Goal: Task Accomplishment & Management: Use online tool/utility

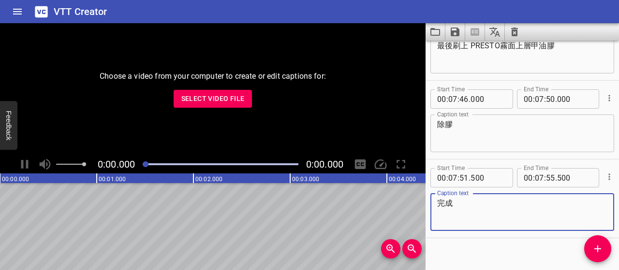
scroll to position [3206, 0]
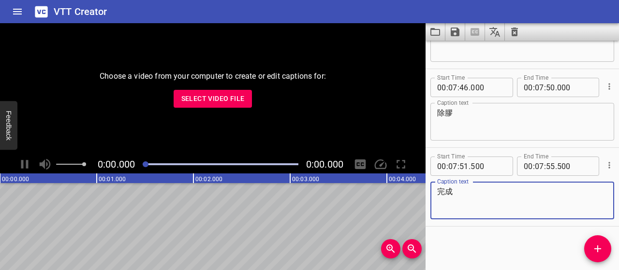
click at [361, 8] on div "VTT Creator" at bounding box center [309, 11] width 619 height 23
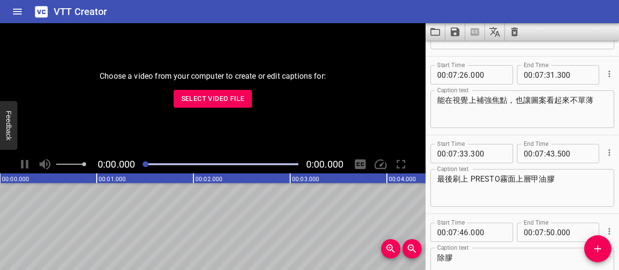
scroll to position [3013, 0]
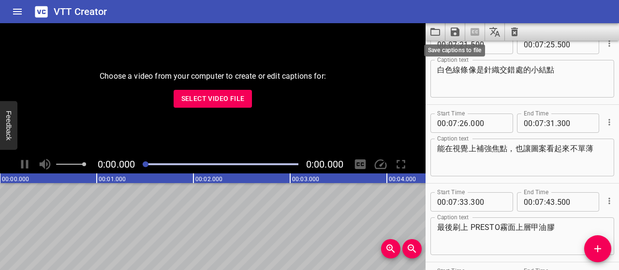
click at [452, 34] on icon "Save captions to file" at bounding box center [455, 32] width 9 height 9
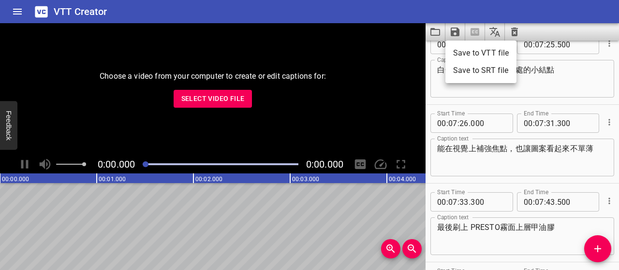
click at [464, 57] on li "Save to VTT file" at bounding box center [480, 53] width 71 height 17
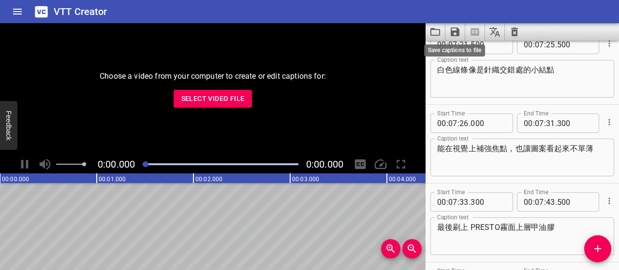
click at [456, 34] on icon "Save captions to file" at bounding box center [455, 32] width 12 height 12
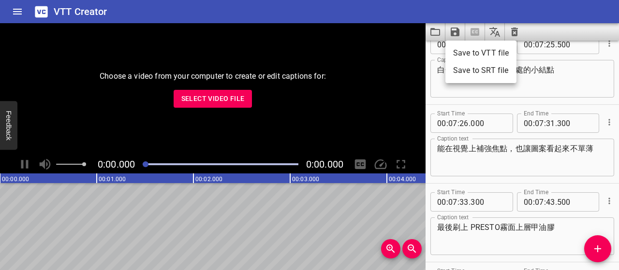
click at [473, 78] on li "Save to SRT file" at bounding box center [480, 70] width 71 height 17
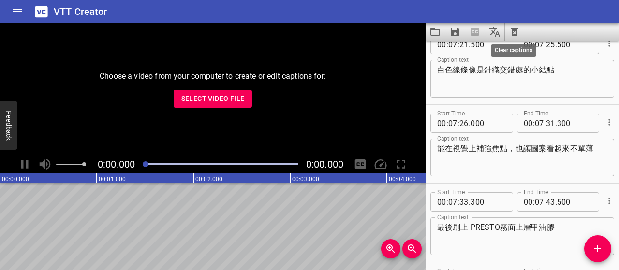
click at [516, 31] on icon "Clear captions" at bounding box center [514, 32] width 7 height 9
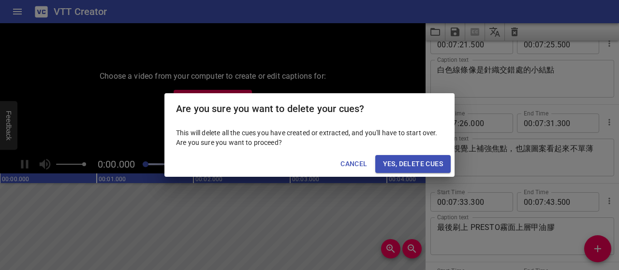
click at [426, 164] on span "Yes, Delete Cues" at bounding box center [413, 164] width 60 height 12
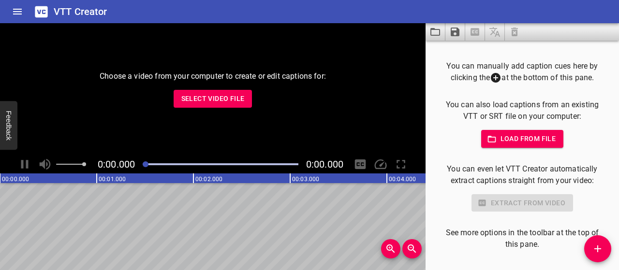
click at [238, 98] on span "Select Video File" at bounding box center [212, 99] width 63 height 12
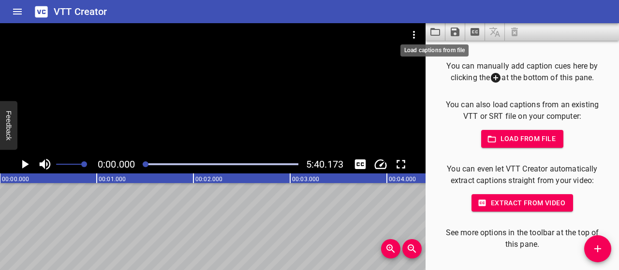
click at [437, 31] on icon "Load captions from file" at bounding box center [436, 32] width 12 height 12
click at [437, 30] on icon "Load captions from file" at bounding box center [436, 32] width 12 height 12
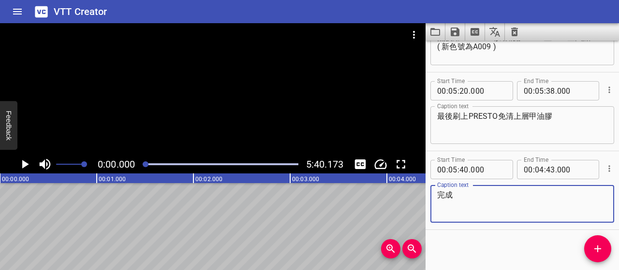
scroll to position [2181, 0]
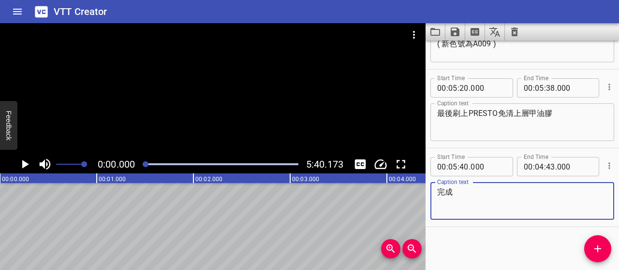
click at [24, 162] on icon "Play/Pause" at bounding box center [25, 164] width 7 height 9
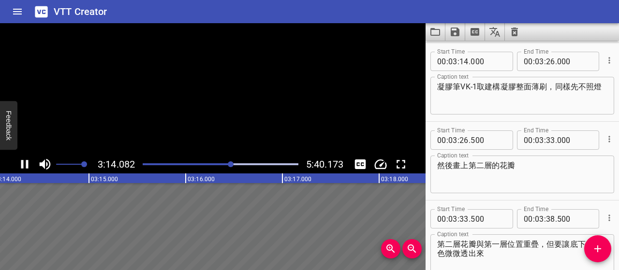
scroll to position [1340, 0]
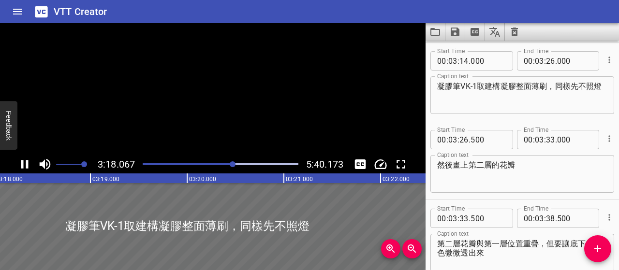
click at [480, 87] on textarea "凝膠筆VK-1取建構凝膠整面薄刷，同樣先不照燈" at bounding box center [522, 96] width 170 height 28
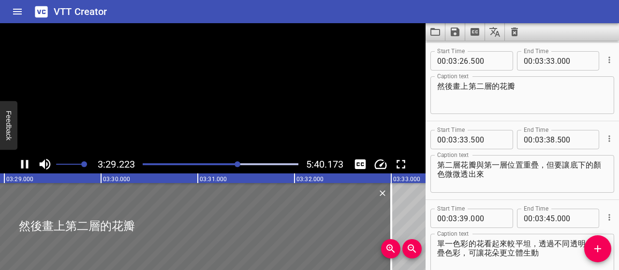
scroll to position [0, 20240]
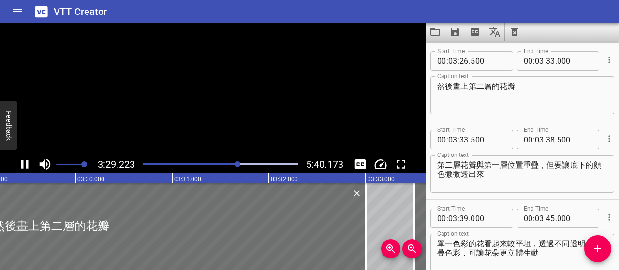
type textarea "凝膠筆VK-1 取建構凝膠整面薄刷，同樣先不照燈"
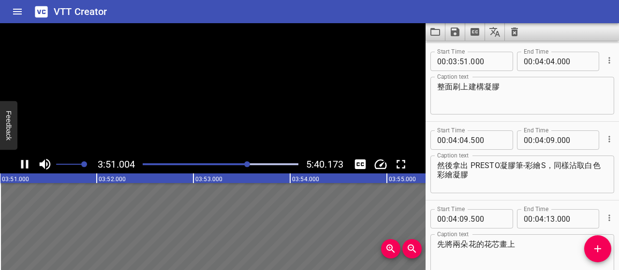
scroll to position [1735, 0]
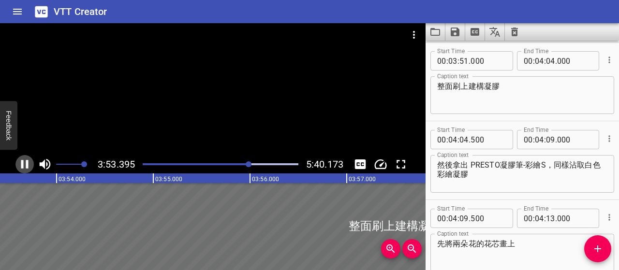
click at [30, 166] on icon "Play/Pause" at bounding box center [24, 164] width 15 height 15
click at [464, 60] on input "number" at bounding box center [464, 60] width 9 height 19
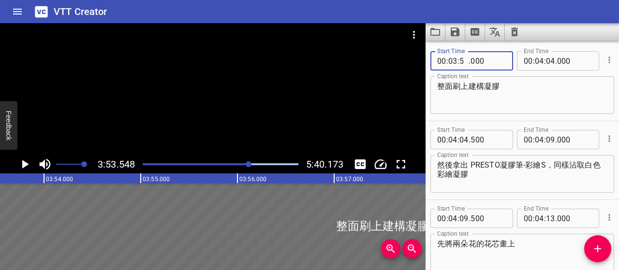
type input "52"
type input "000"
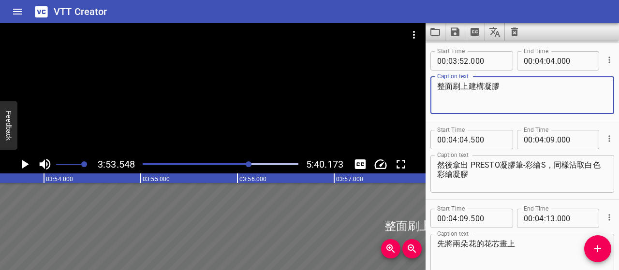
click at [534, 98] on textarea "整面刷上建構凝膠" at bounding box center [522, 96] width 170 height 28
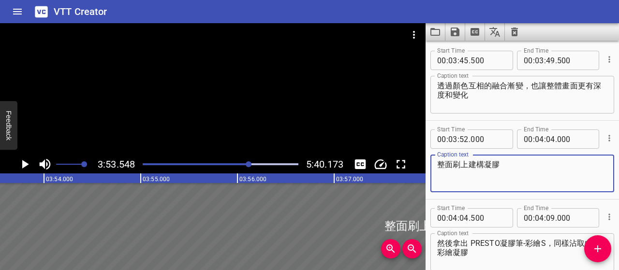
scroll to position [1638, 0]
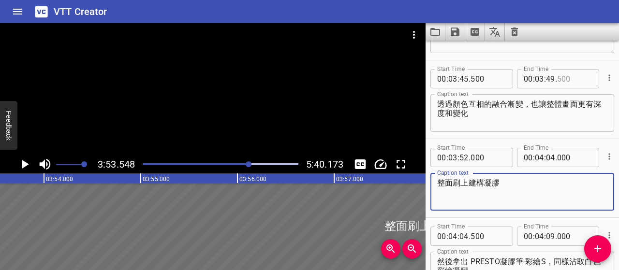
click at [557, 79] on input "number" at bounding box center [574, 78] width 35 height 19
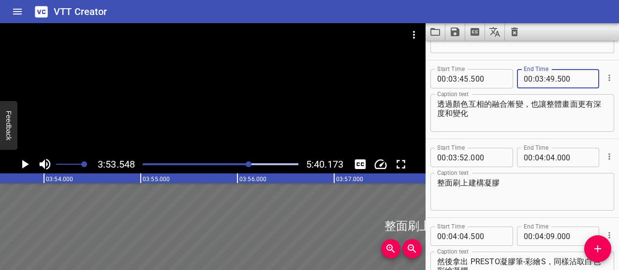
type input "500"
click at [485, 186] on textarea "整面刷上建構凝膠" at bounding box center [522, 192] width 170 height 28
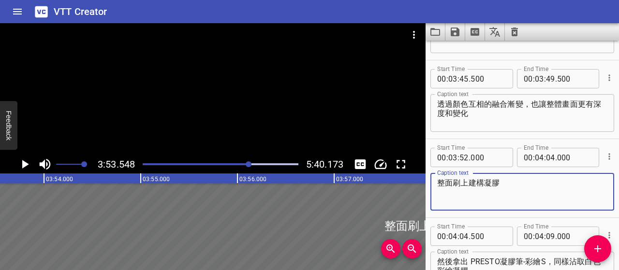
click at [246, 165] on div at bounding box center [249, 165] width 6 height 6
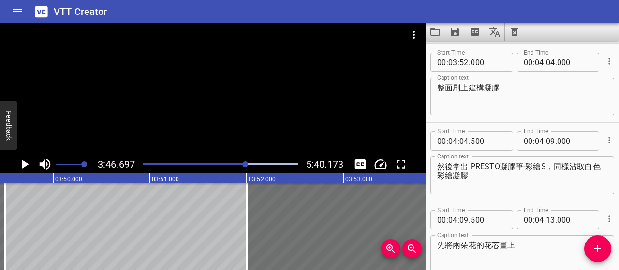
scroll to position [0, 22044]
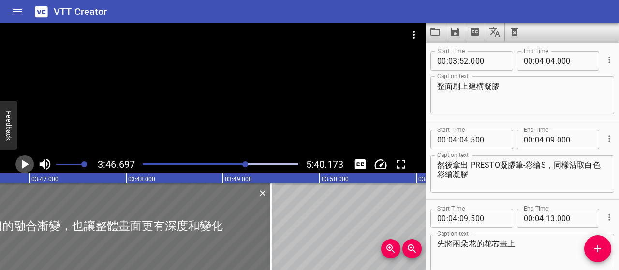
click at [25, 163] on icon "Play/Pause" at bounding box center [25, 164] width 7 height 9
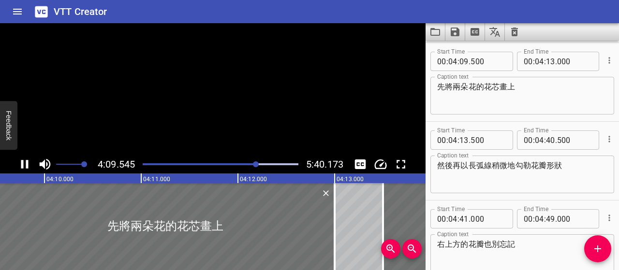
scroll to position [1892, 0]
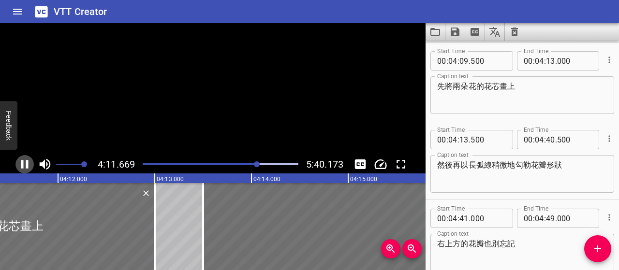
click at [25, 163] on icon "Play/Pause" at bounding box center [24, 164] width 15 height 15
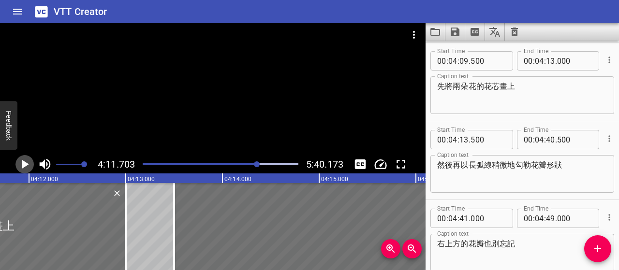
click at [25, 163] on icon "Play/Pause" at bounding box center [25, 164] width 7 height 9
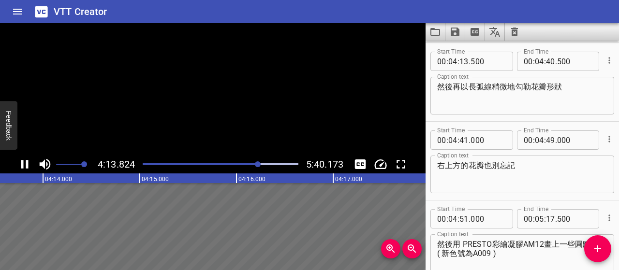
scroll to position [1971, 0]
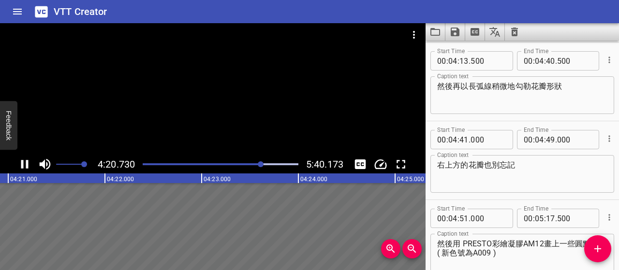
click at [451, 242] on textarea "然後用 PRESTO彩繪凝膠AM12畫上一些圓點 ( 新色號為A009 )" at bounding box center [522, 253] width 170 height 28
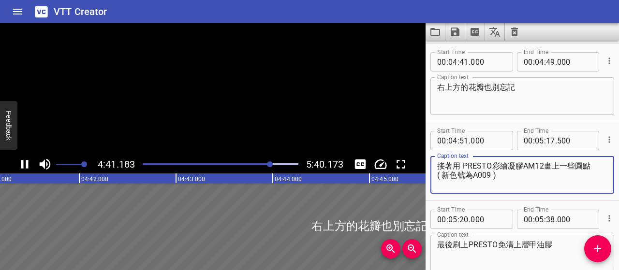
scroll to position [2050, 0]
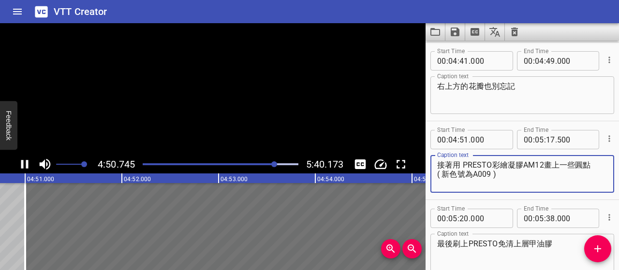
type textarea "接著用 PRESTO彩繪凝膠AM12畫上一些圓點 ( 新色號為A009 )"
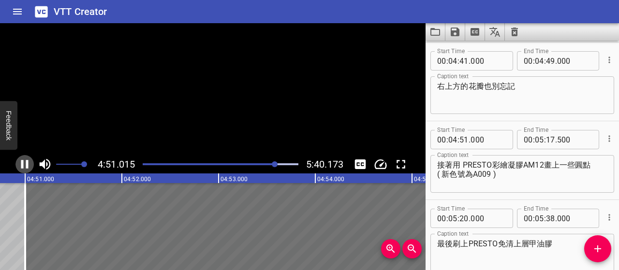
scroll to position [2127, 0]
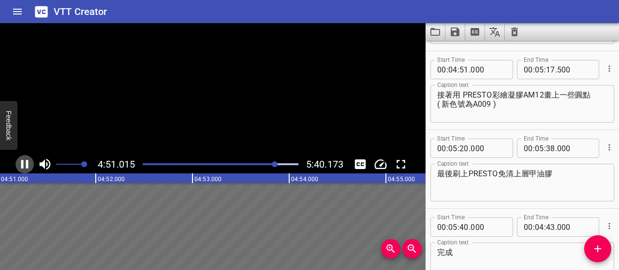
click at [21, 162] on icon "Play/Pause" at bounding box center [24, 164] width 7 height 9
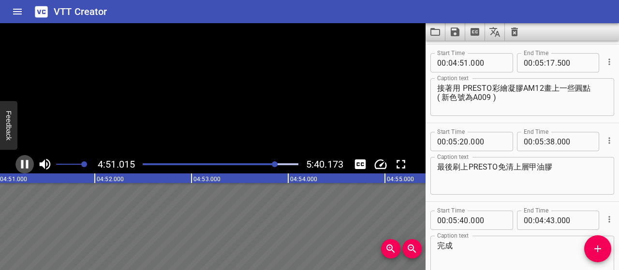
scroll to position [2129, 0]
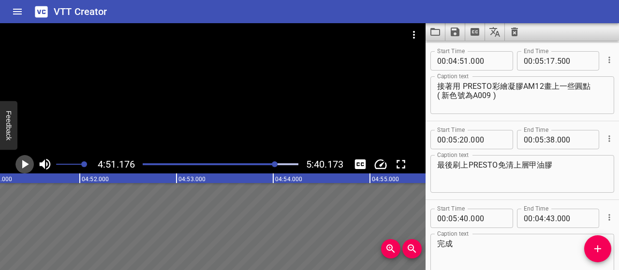
click at [21, 162] on icon "Play/Pause" at bounding box center [24, 164] width 15 height 15
click at [21, 162] on icon "Play/Pause" at bounding box center [24, 164] width 7 height 9
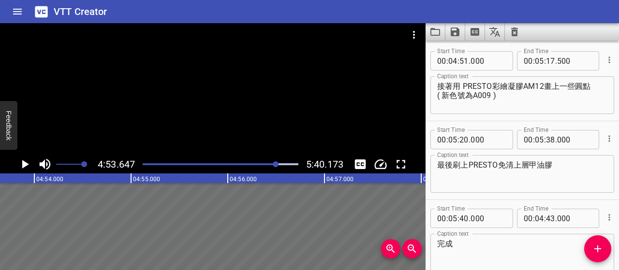
click at [21, 162] on icon "Play/Pause" at bounding box center [24, 164] width 15 height 15
click at [21, 162] on icon "Play/Pause" at bounding box center [24, 164] width 7 height 9
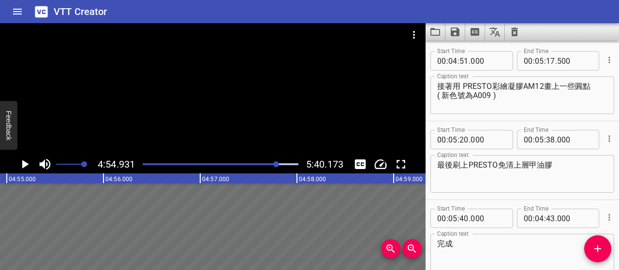
click at [275, 163] on div at bounding box center [276, 165] width 6 height 6
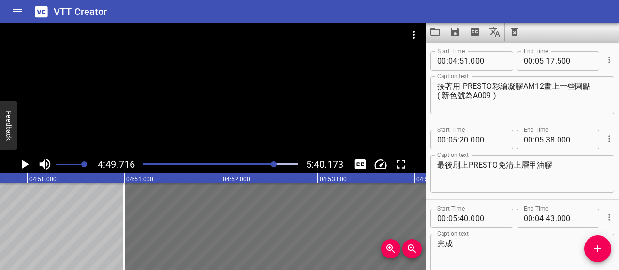
click at [271, 165] on div at bounding box center [274, 165] width 6 height 6
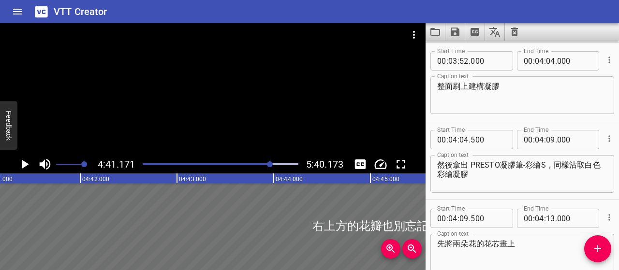
scroll to position [1735, 0]
click at [415, 33] on icon "Video Options" at bounding box center [414, 35] width 12 height 12
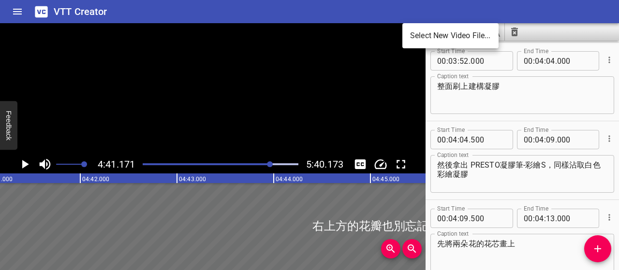
click at [425, 35] on li "Select New Video File..." at bounding box center [450, 35] width 96 height 17
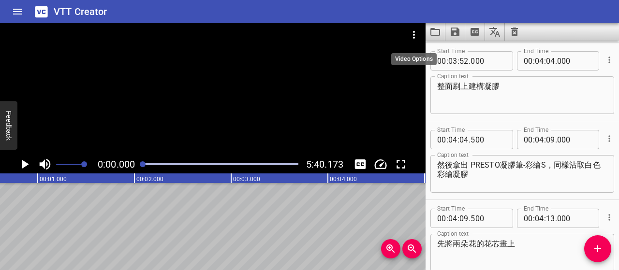
scroll to position [0, 0]
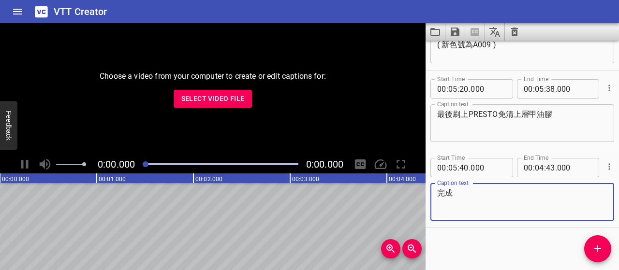
scroll to position [2181, 0]
click at [216, 96] on span "Select Video File" at bounding box center [212, 99] width 63 height 12
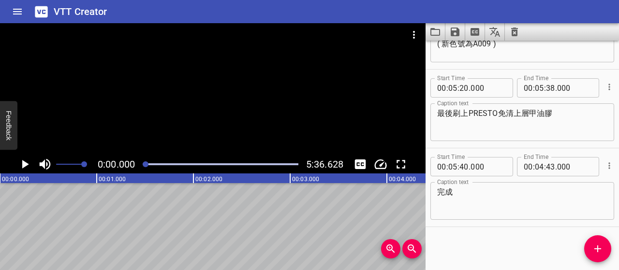
click at [241, 164] on div "Play progress" at bounding box center [221, 164] width 156 height 2
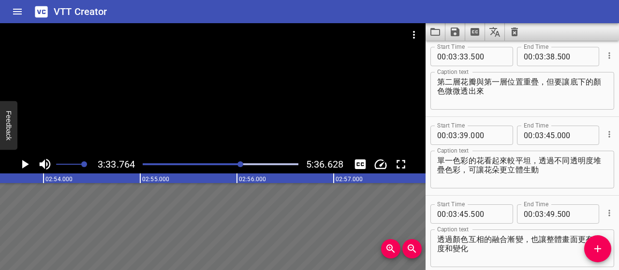
scroll to position [1498, 0]
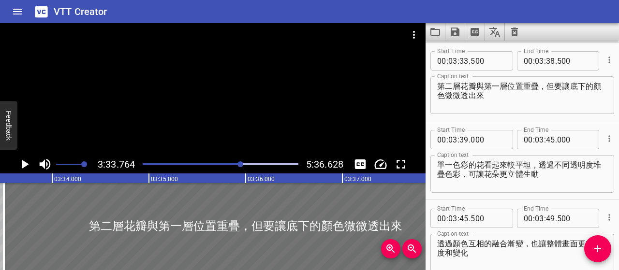
click at [252, 165] on div "Play progress" at bounding box center [221, 164] width 156 height 2
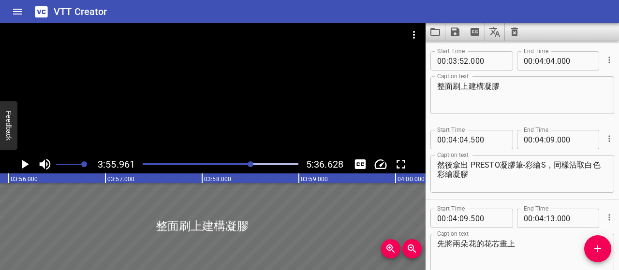
scroll to position [0, 22827]
click at [257, 165] on div "Play progress" at bounding box center [221, 164] width 156 height 2
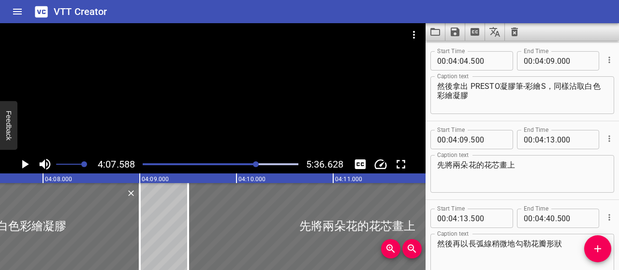
scroll to position [0, 23952]
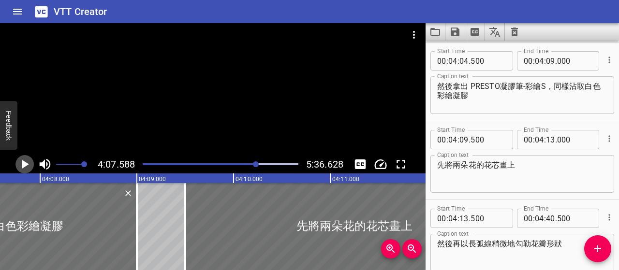
click at [27, 167] on icon "Play/Pause" at bounding box center [24, 164] width 15 height 15
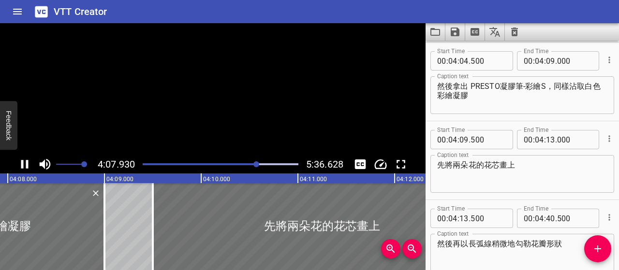
scroll to position [0, 23985]
click at [27, 167] on icon "Play/Pause" at bounding box center [24, 164] width 7 height 9
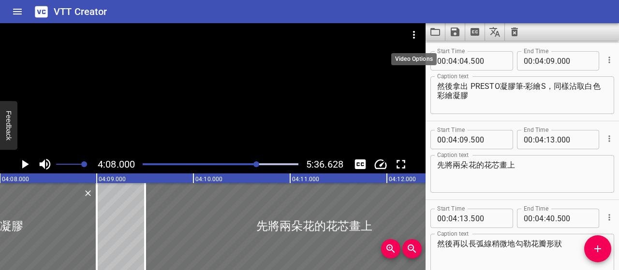
click at [413, 32] on icon "Video Options" at bounding box center [414, 35] width 12 height 12
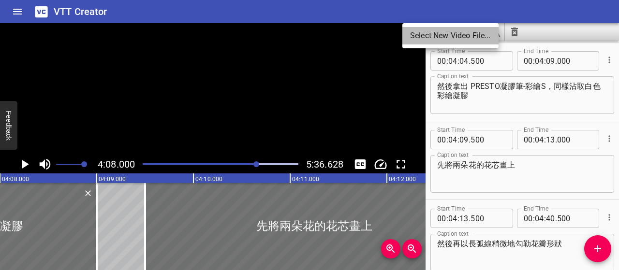
click at [413, 32] on li "Select New Video File..." at bounding box center [450, 35] width 96 height 17
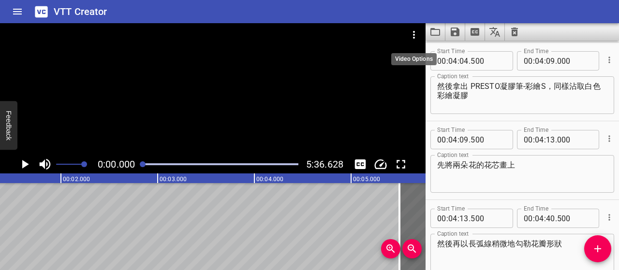
scroll to position [0, 0]
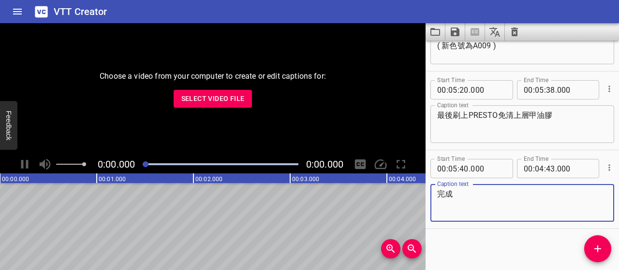
scroll to position [2181, 0]
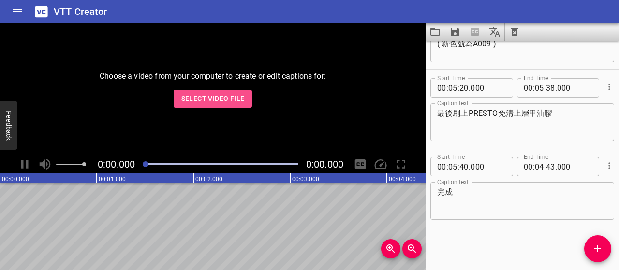
click at [235, 103] on span "Select Video File" at bounding box center [212, 99] width 63 height 12
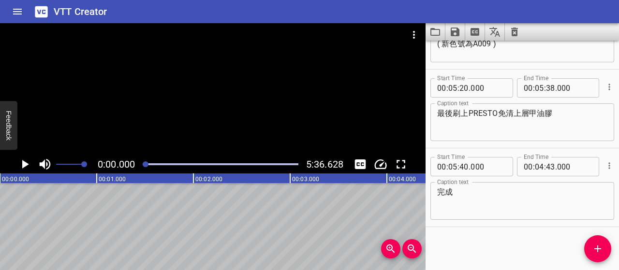
click at [258, 167] on div at bounding box center [220, 165] width 167 height 14
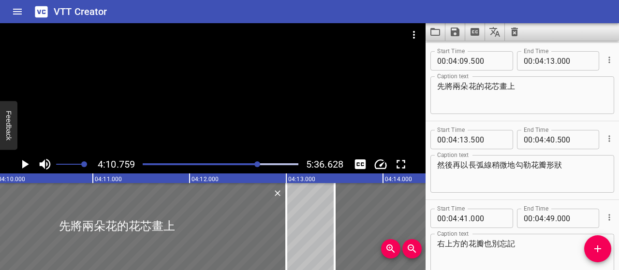
scroll to position [0, 24259]
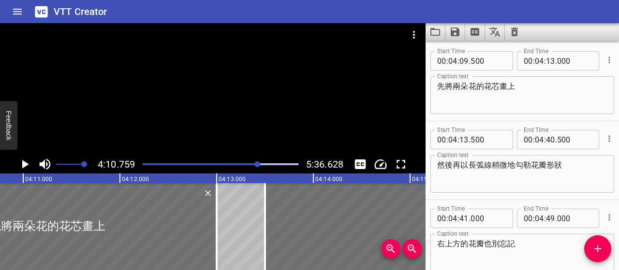
click at [262, 165] on div "Play progress" at bounding box center [221, 164] width 156 height 2
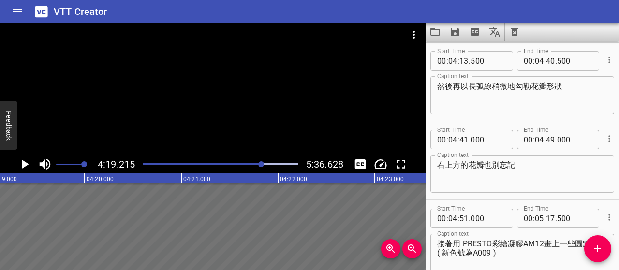
scroll to position [0, 25076]
click at [267, 165] on div "Play progress" at bounding box center [221, 164] width 156 height 2
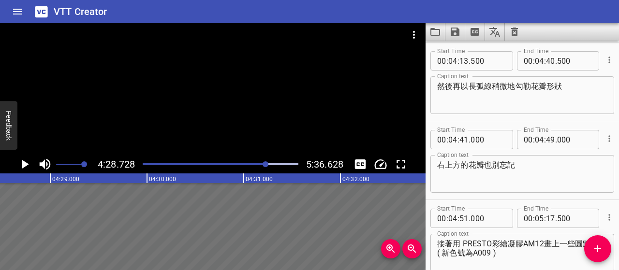
scroll to position [0, 25997]
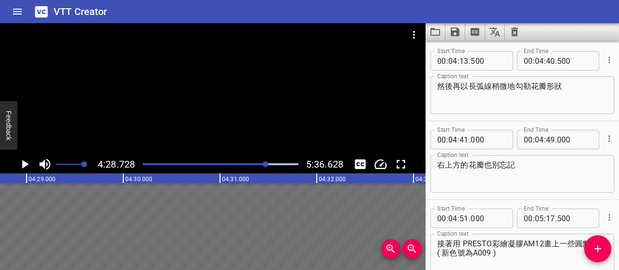
click at [23, 162] on icon "Play/Pause" at bounding box center [25, 164] width 7 height 9
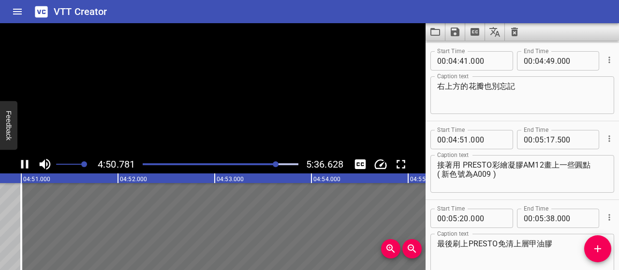
scroll to position [2114, 0]
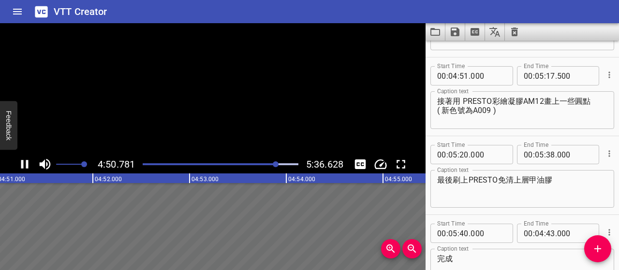
click at [23, 162] on icon "Play/Pause" at bounding box center [24, 164] width 7 height 9
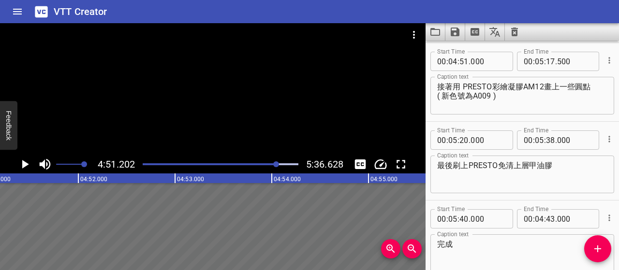
scroll to position [2129, 0]
click at [20, 162] on icon "Play/Pause" at bounding box center [24, 164] width 15 height 15
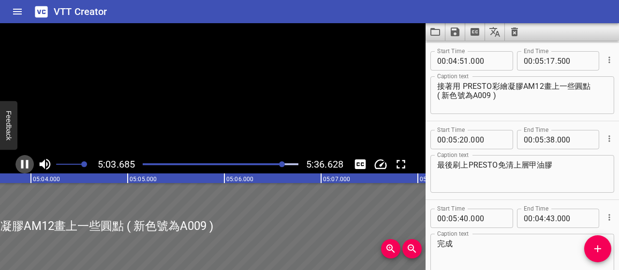
click at [20, 162] on icon "Play/Pause" at bounding box center [24, 164] width 15 height 15
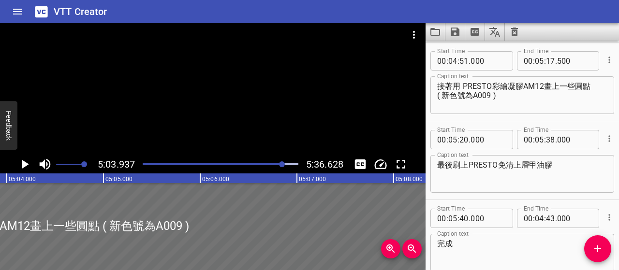
scroll to position [0, 29403]
click at [600, 88] on div "接著用 PRESTO彩繪凝膠AM12畫上一些圓點 ( 新色號為A009 ) Caption text" at bounding box center [522, 95] width 184 height 38
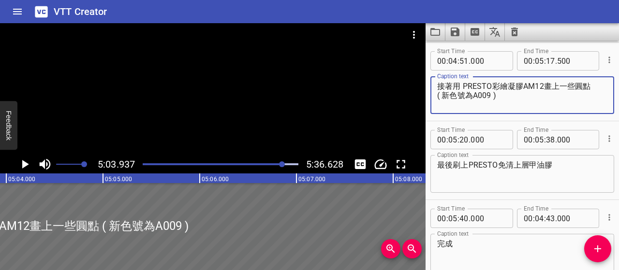
click at [598, 84] on textarea "接著用 PRESTO彩繪凝膠AM12畫上一些圓點 ( 新色號為A009 )" at bounding box center [522, 96] width 170 height 28
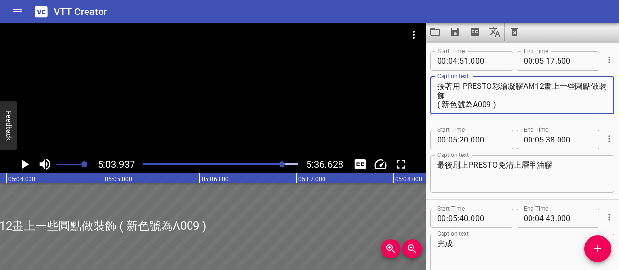
type textarea "接著用 PRESTO彩繪凝膠AM12畫上一些圓點做裝飾 ( 新色號為A009 )"
click at [23, 162] on icon "Play/Pause" at bounding box center [25, 164] width 7 height 9
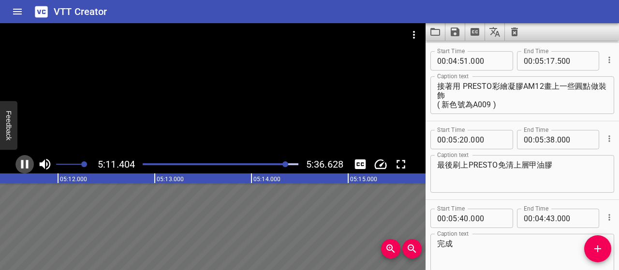
click at [28, 162] on icon "Play/Pause" at bounding box center [24, 164] width 7 height 9
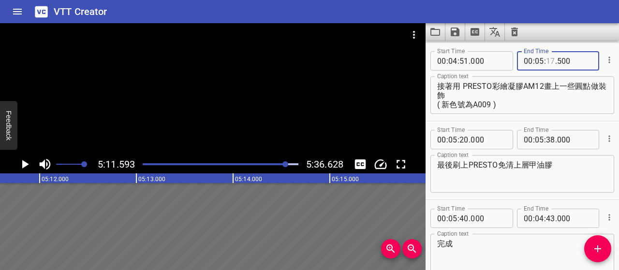
click at [547, 59] on input "number" at bounding box center [550, 60] width 9 height 19
type input "10"
type input "500"
click at [285, 164] on div at bounding box center [285, 165] width 6 height 6
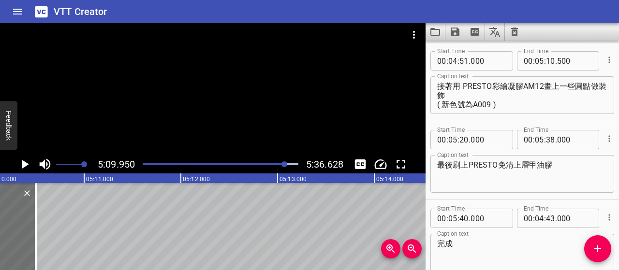
scroll to position [0, 29985]
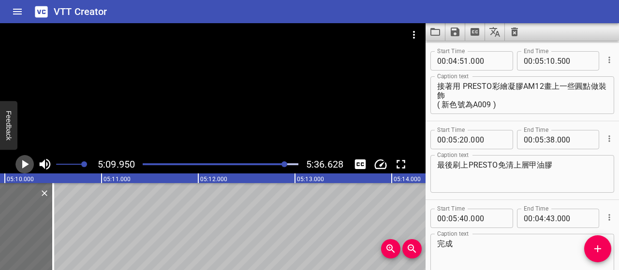
click at [27, 164] on icon "Play/Pause" at bounding box center [25, 164] width 7 height 9
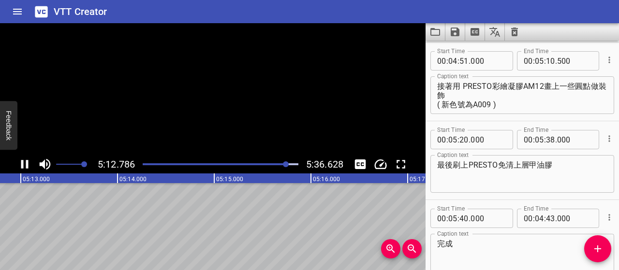
click at [27, 164] on icon "Play/Pause" at bounding box center [24, 164] width 7 height 9
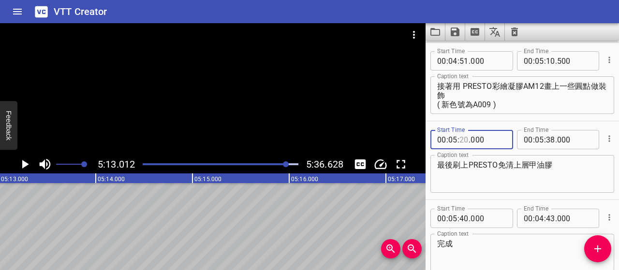
click at [466, 139] on input "number" at bounding box center [464, 139] width 9 height 19
type input "13"
type input "000"
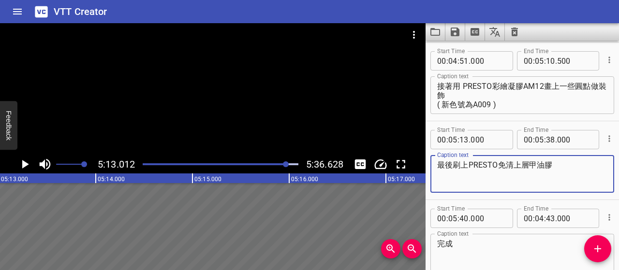
click at [468, 166] on textarea "最後刷上PRESTO免清上層甲油膠" at bounding box center [522, 175] width 170 height 28
type textarea "最後刷上 PRESTO免清上層甲油膠"
click at [27, 164] on icon "Play/Pause" at bounding box center [25, 164] width 7 height 9
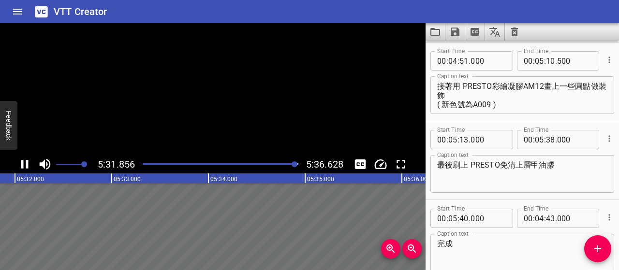
click at [27, 164] on icon "Play/Pause" at bounding box center [24, 164] width 7 height 9
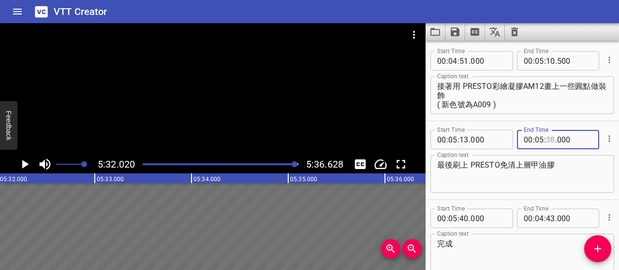
click at [548, 139] on input "number" at bounding box center [550, 139] width 9 height 19
type input "31"
type input "000"
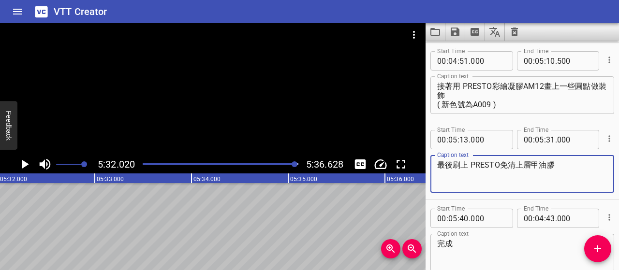
click at [532, 174] on textarea "最後刷上 PRESTO免清上層甲油膠" at bounding box center [522, 175] width 170 height 28
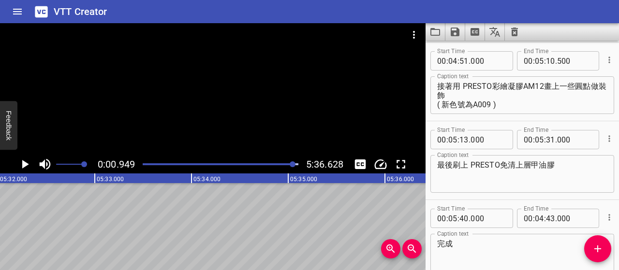
click at [294, 163] on div at bounding box center [293, 165] width 6 height 6
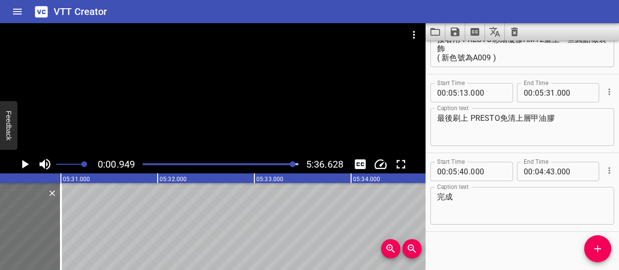
scroll to position [2181, 0]
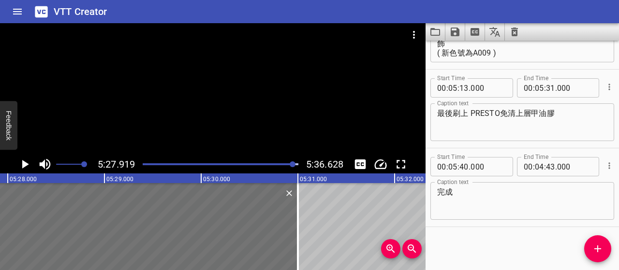
click at [24, 165] on icon "Play/Pause" at bounding box center [25, 164] width 7 height 9
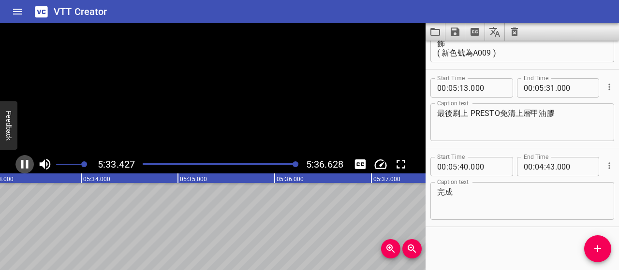
click at [24, 165] on icon "Play/Pause" at bounding box center [24, 164] width 15 height 15
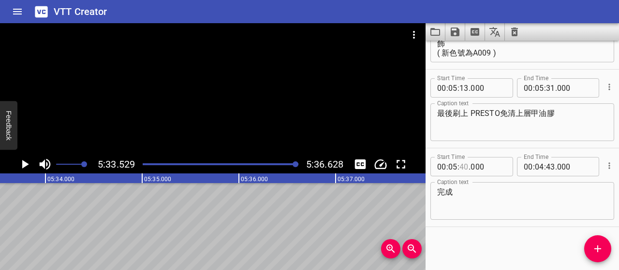
click at [463, 169] on input "number" at bounding box center [464, 166] width 9 height 19
type input "33"
type input "500"
click at [536, 165] on input "number" at bounding box center [539, 166] width 9 height 19
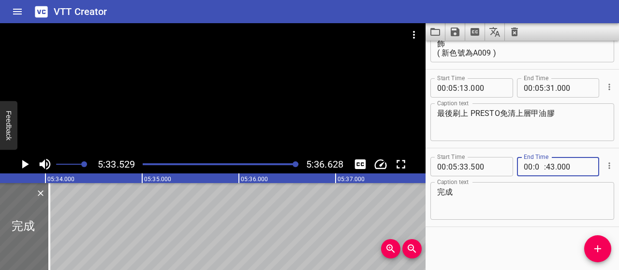
type input "05"
type input "35"
type input "500"
click at [526, 207] on textarea "完成" at bounding box center [522, 202] width 170 height 28
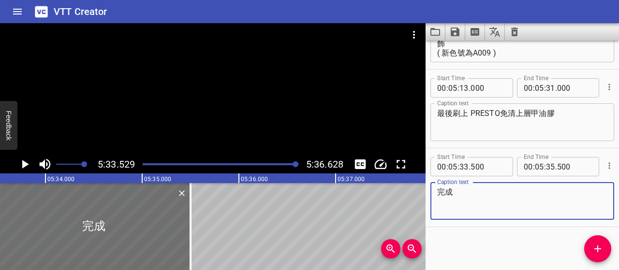
click at [30, 167] on icon "Play/Pause" at bounding box center [24, 164] width 15 height 15
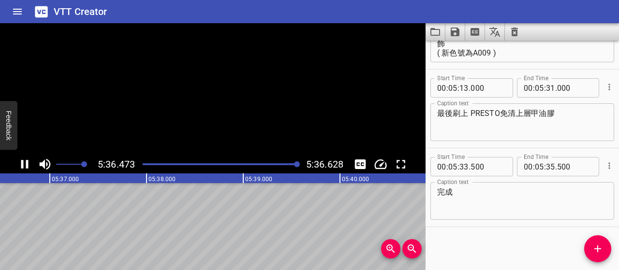
scroll to position [0, 32566]
click at [451, 30] on icon "Save captions to file" at bounding box center [455, 32] width 9 height 9
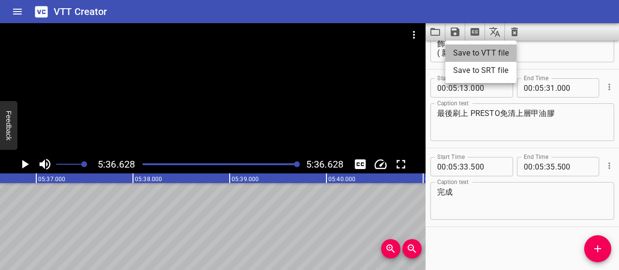
click at [451, 56] on li "Save to VTT file" at bounding box center [480, 53] width 71 height 17
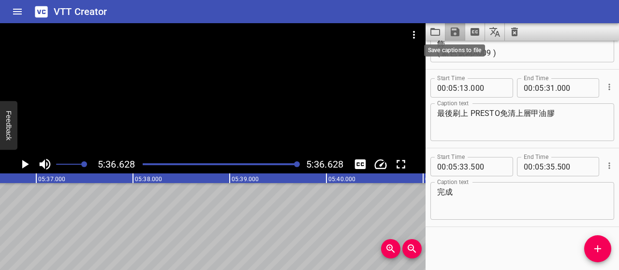
click at [455, 34] on icon "Save captions to file" at bounding box center [455, 32] width 12 height 12
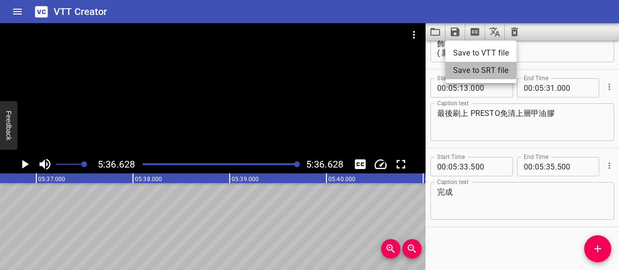
click at [472, 68] on li "Save to SRT file" at bounding box center [480, 70] width 71 height 17
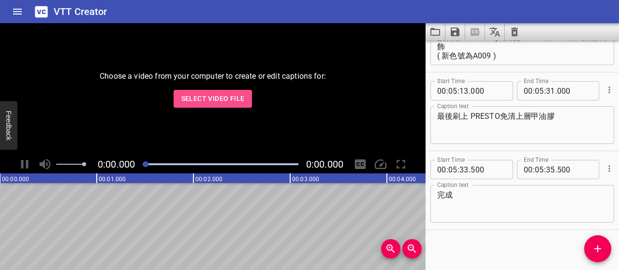
scroll to position [2181, 0]
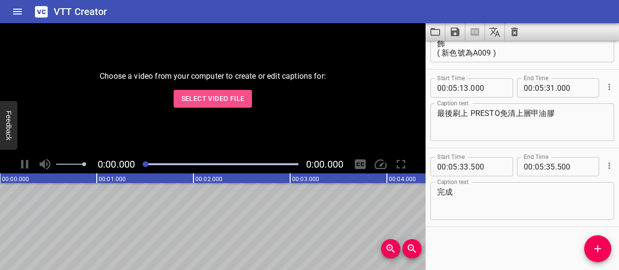
click at [239, 101] on span "Select Video File" at bounding box center [212, 99] width 63 height 12
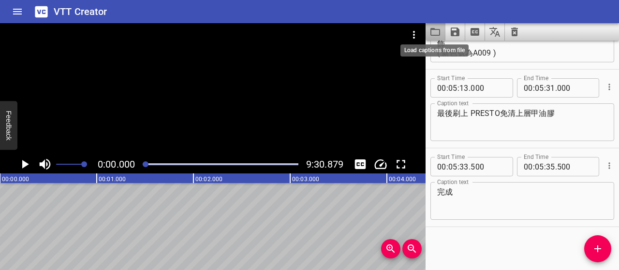
click at [434, 31] on icon "Load captions from file" at bounding box center [436, 32] width 12 height 12
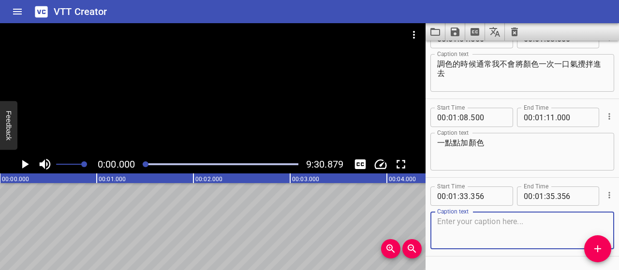
scroll to position [368, 0]
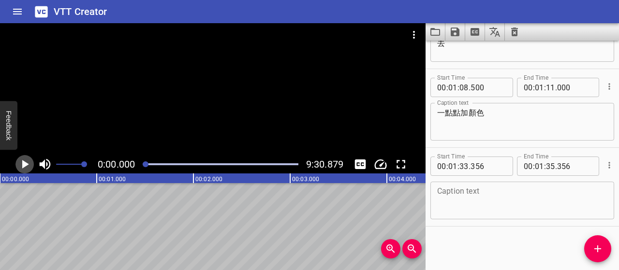
click at [22, 164] on icon "Play/Pause" at bounding box center [25, 164] width 7 height 9
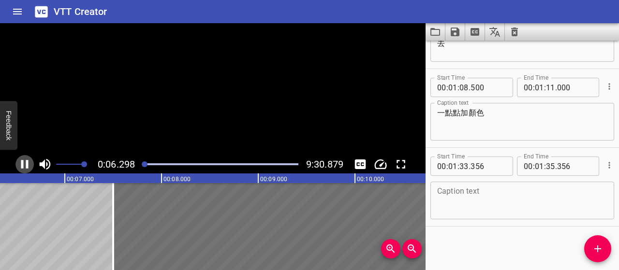
click at [22, 164] on icon "Play/Pause" at bounding box center [24, 164] width 7 height 9
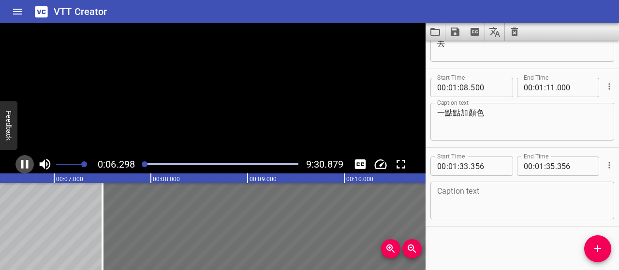
scroll to position [0, 624]
